Goal: Transaction & Acquisition: Purchase product/service

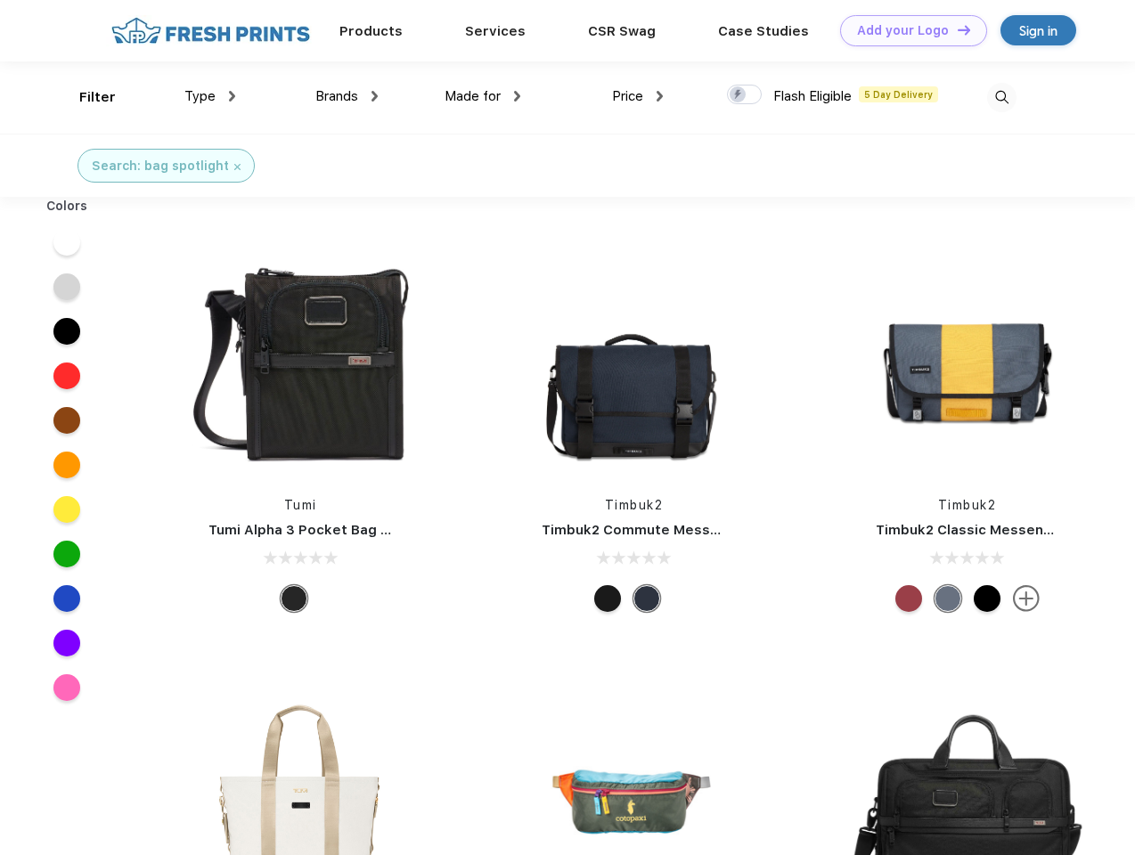
click at [907, 30] on link "Add your Logo Design Tool" at bounding box center [913, 30] width 147 height 31
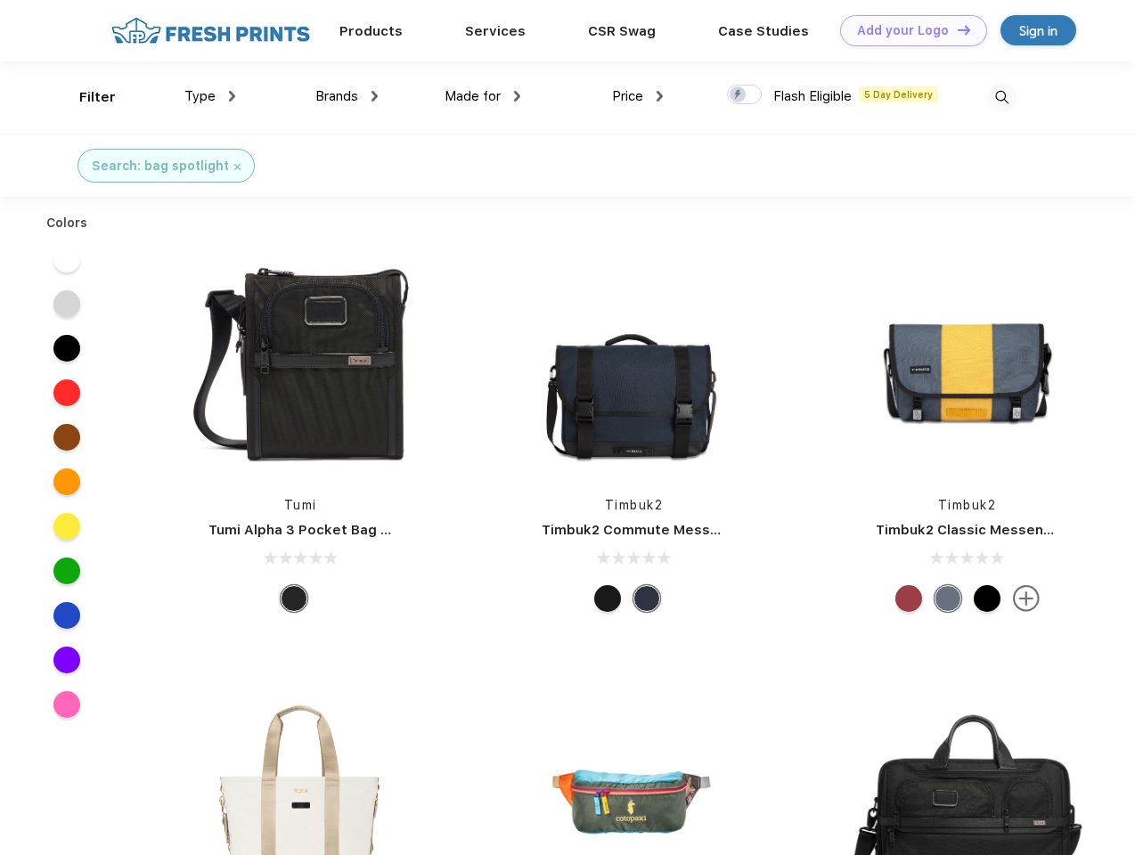
click at [0, 0] on div "Design Tool" at bounding box center [0, 0] width 0 height 0
click at [956, 29] on link "Add your Logo Design Tool" at bounding box center [913, 30] width 147 height 31
click at [86, 97] on div "Filter" at bounding box center [97, 97] width 37 height 20
click at [210, 96] on span "Type" at bounding box center [199, 96] width 31 height 16
click at [346, 96] on span "Brands" at bounding box center [336, 96] width 43 height 16
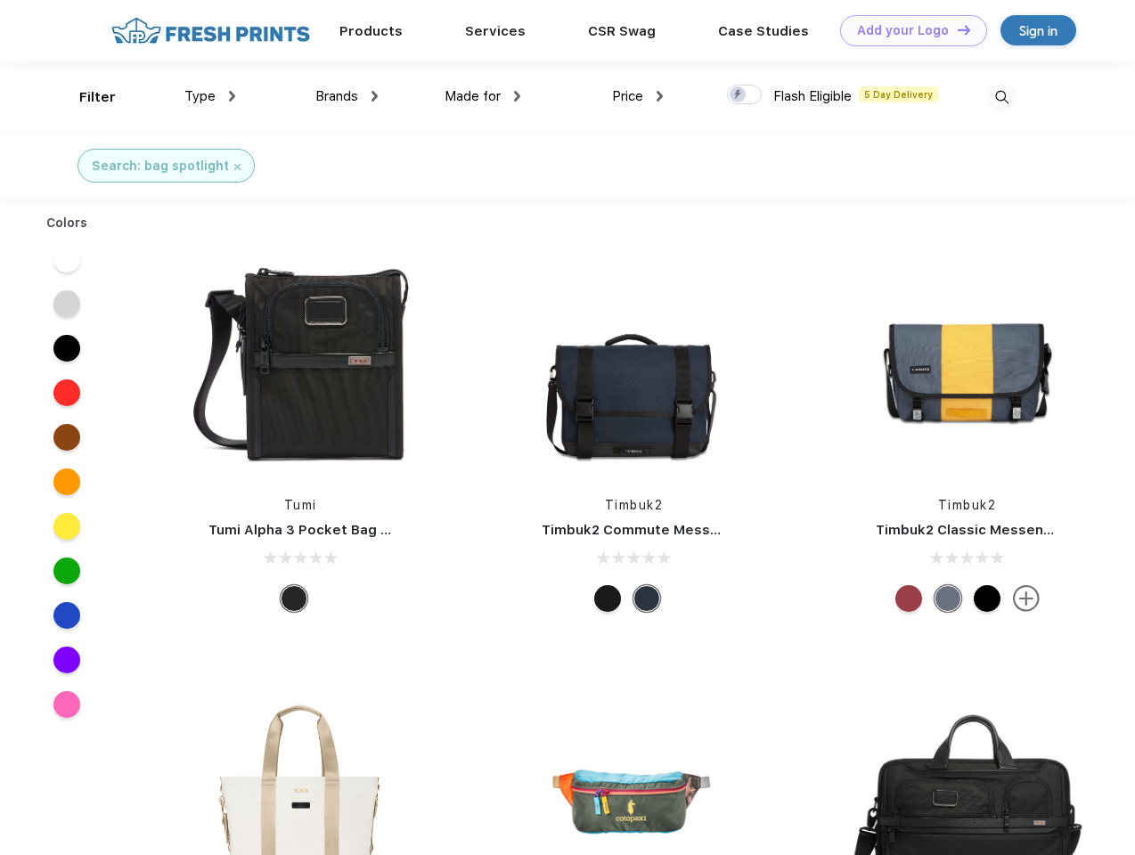
click at [483, 96] on span "Made for" at bounding box center [472, 96] width 56 height 16
click at [638, 96] on span "Price" at bounding box center [627, 96] width 31 height 16
click at [745, 95] on div at bounding box center [744, 95] width 35 height 20
click at [738, 95] on input "checkbox" at bounding box center [733, 90] width 12 height 12
click at [1001, 97] on img at bounding box center [1001, 97] width 29 height 29
